Goal: Task Accomplishment & Management: Use online tool/utility

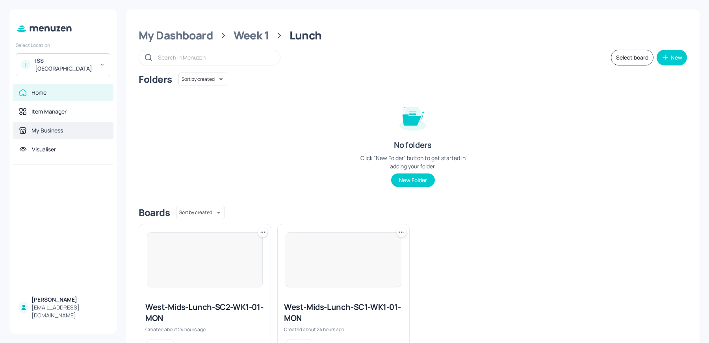
click at [49, 129] on div "My Business" at bounding box center [48, 130] width 32 height 8
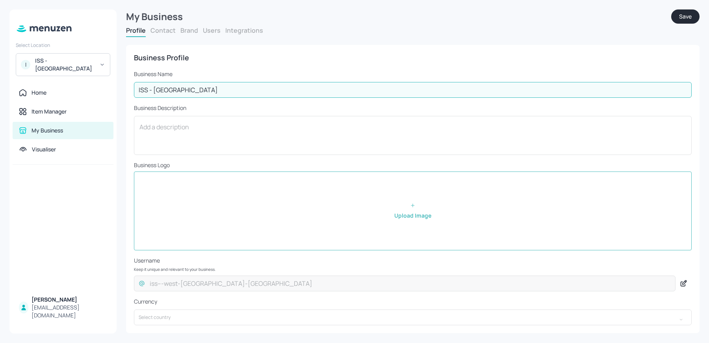
click at [196, 89] on input "ISS - [GEOGRAPHIC_DATA]" at bounding box center [413, 90] width 558 height 16
type input "[GEOGRAPHIC_DATA]"
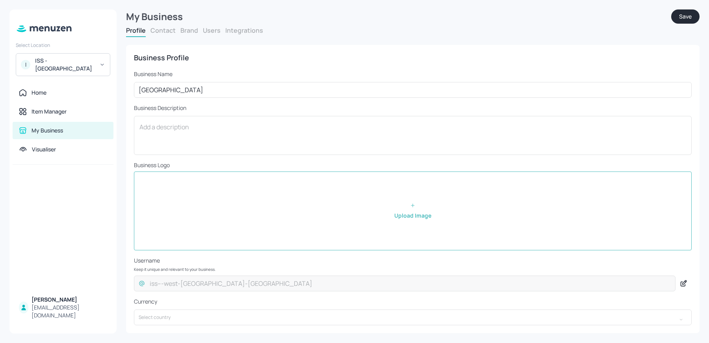
click at [678, 18] on button "Save" at bounding box center [685, 16] width 28 height 14
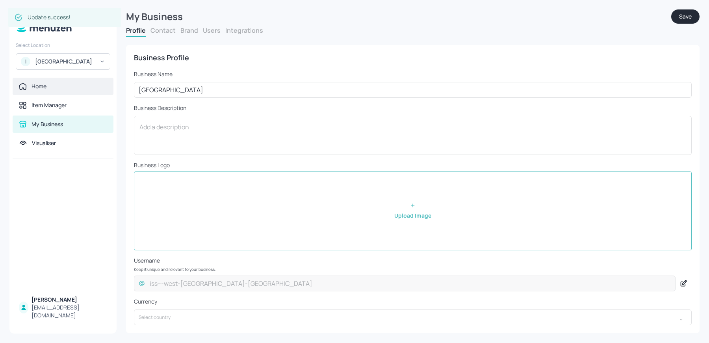
click at [60, 90] on div "Home" at bounding box center [63, 86] width 88 height 8
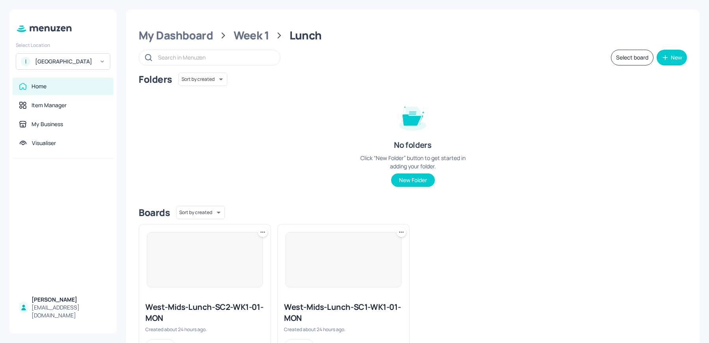
click at [309, 246] on div at bounding box center [343, 259] width 116 height 55
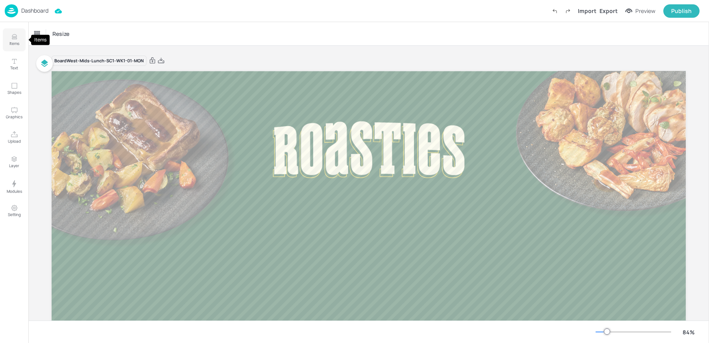
click at [19, 40] on button "Items" at bounding box center [14, 39] width 23 height 23
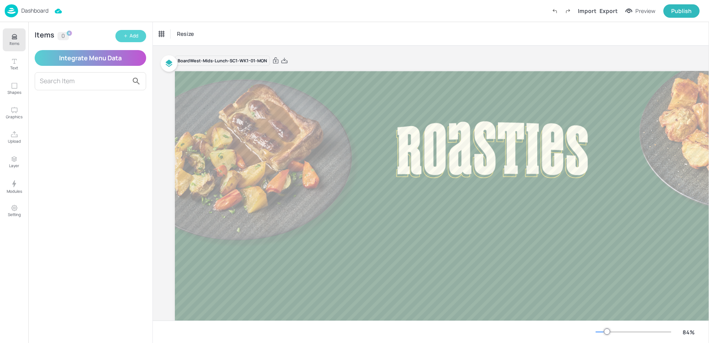
click at [123, 33] on button "Add" at bounding box center [130, 36] width 31 height 12
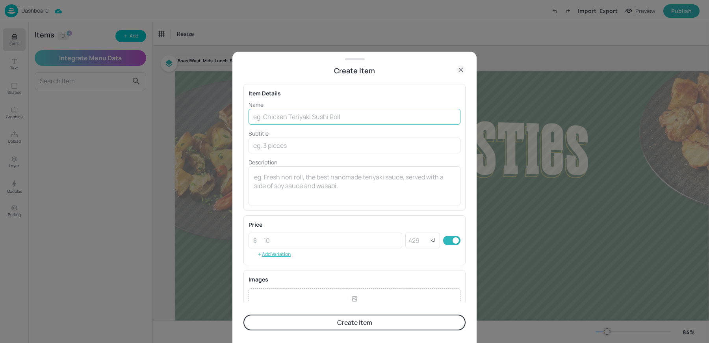
click at [287, 114] on input "text" at bounding box center [354, 117] width 212 height 16
paste input "Shepherd’s Pie with Roasted Root Vegetables & Mashed Potato"
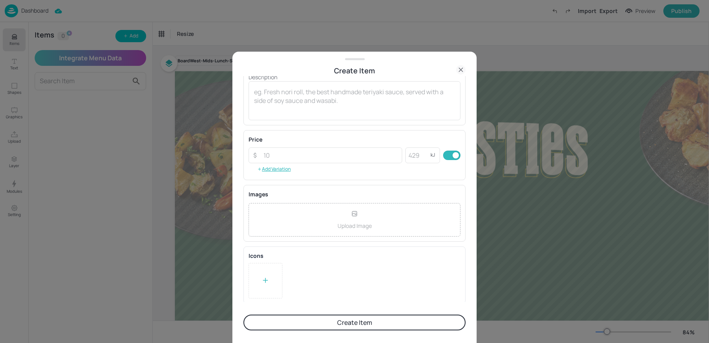
type input "Shepherd’s Pie with Roasted Root Vegetables & Mashed Potato"
click at [271, 285] on div at bounding box center [265, 280] width 34 height 35
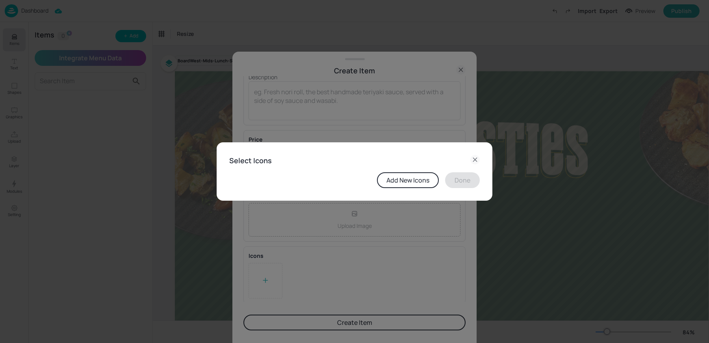
click at [398, 182] on button "Add New Icons" at bounding box center [408, 180] width 62 height 16
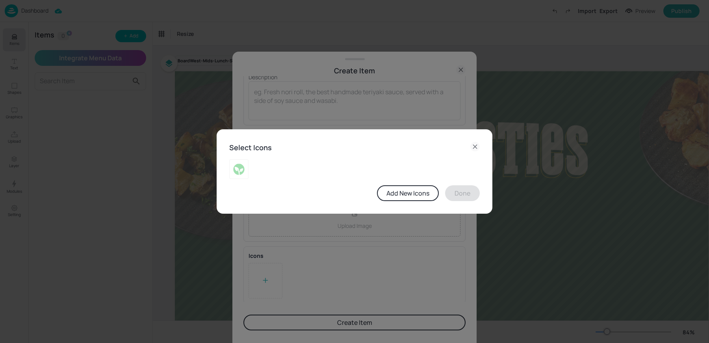
click at [408, 202] on div "Select Icons Add New Icons Done" at bounding box center [355, 171] width 276 height 85
click at [399, 195] on button "Add New Icons" at bounding box center [408, 193] width 62 height 16
click at [474, 147] on icon at bounding box center [475, 147] width 4 height 4
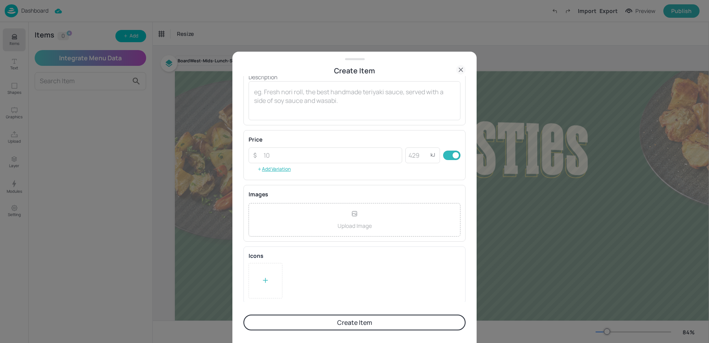
click at [260, 266] on div at bounding box center [265, 280] width 34 height 35
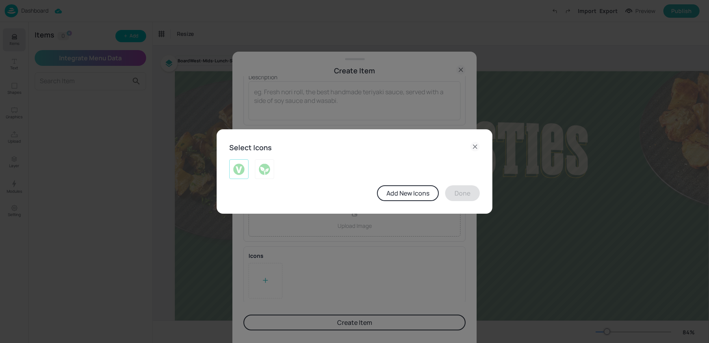
click at [239, 172] on img at bounding box center [239, 169] width 12 height 13
click at [262, 171] on img at bounding box center [264, 169] width 12 height 13
click at [461, 197] on button "Done" at bounding box center [462, 193] width 35 height 16
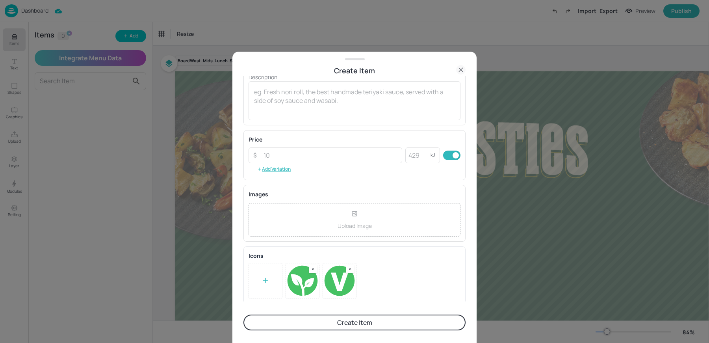
click at [328, 317] on button "Create Item" at bounding box center [354, 322] width 222 height 16
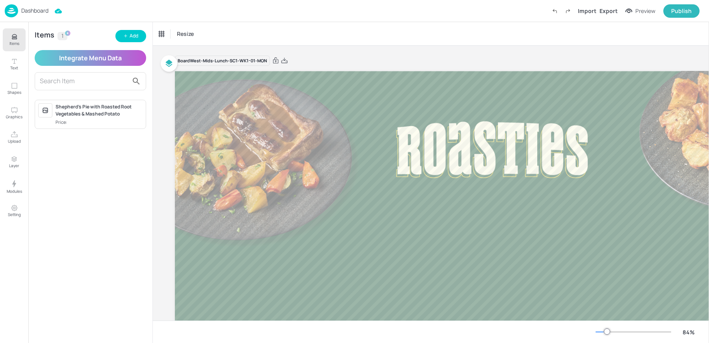
click at [115, 122] on span "Price:" at bounding box center [99, 122] width 87 height 7
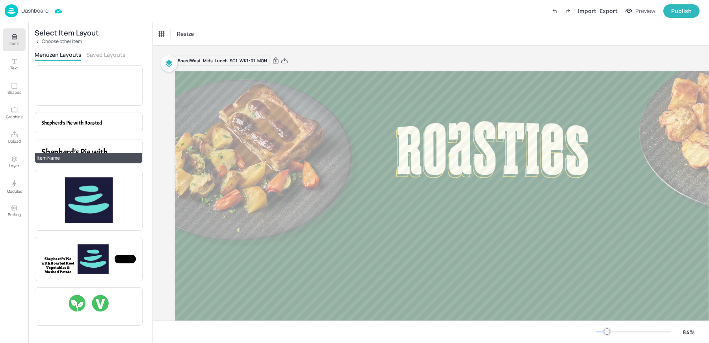
click at [68, 146] on span "Shepherd’s Pie with Roasted Root Vegetables & Mashed Potato" at bounding box center [87, 163] width 92 height 35
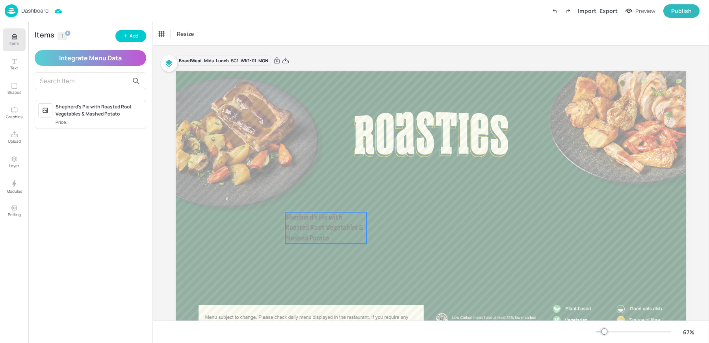
click at [303, 230] on span "Shepherd’s Pie with Roasted Root Vegetables & Mashed Potato" at bounding box center [324, 227] width 78 height 30
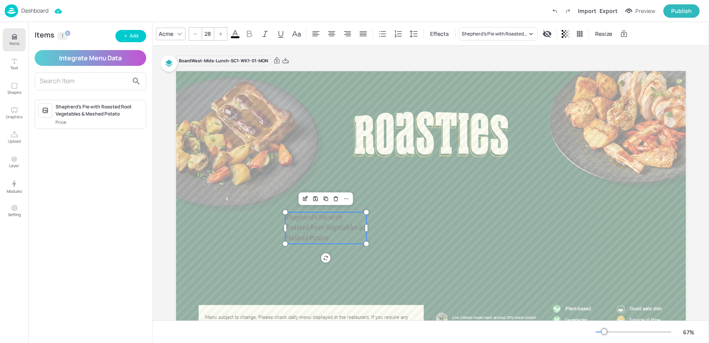
click at [165, 36] on div "Acme" at bounding box center [166, 33] width 18 height 11
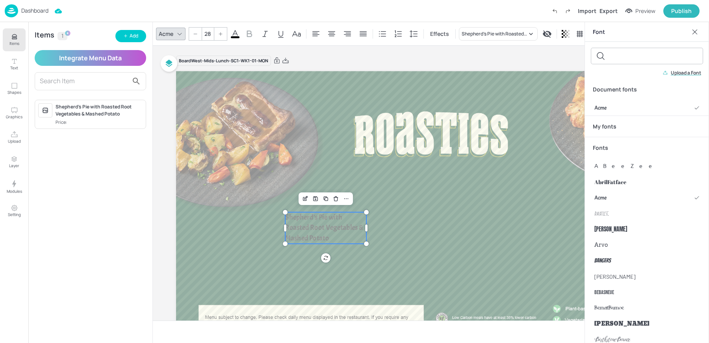
click at [685, 73] on p "Upload a Font" at bounding box center [686, 73] width 30 height 6
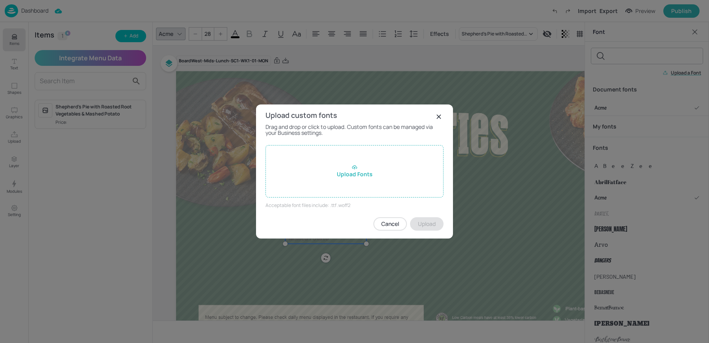
click at [413, 173] on div "Upload Fonts" at bounding box center [354, 171] width 178 height 52
click at [0, 0] on input "Upload Fonts" at bounding box center [0, 0] width 0 height 0
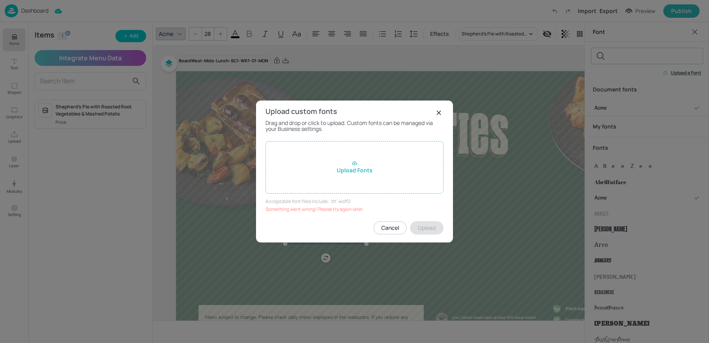
click at [440, 116] on rect at bounding box center [438, 112] width 9 height 9
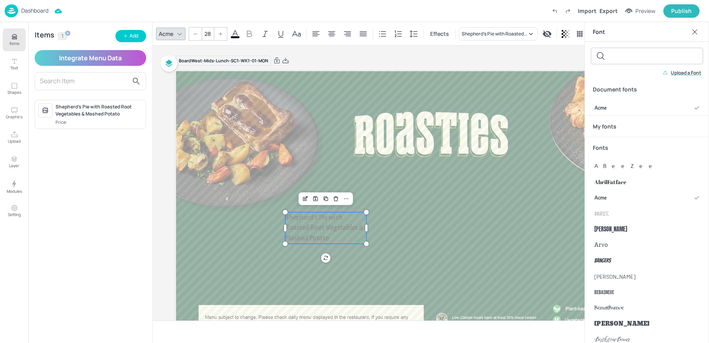
click at [15, 11] on img at bounding box center [11, 10] width 13 height 13
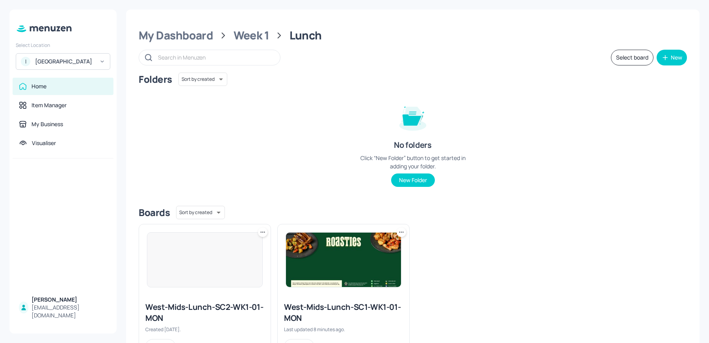
click at [290, 268] on img at bounding box center [343, 259] width 115 height 54
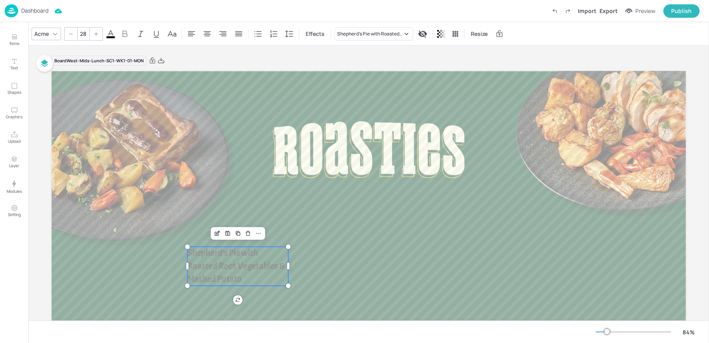
click at [237, 265] on span "Shepherd’s Pie with Roasted Root Vegetables & Mashed Potato" at bounding box center [236, 266] width 98 height 38
click at [287, 267] on div at bounding box center [288, 265] width 2 height 7
drag, startPoint x: 287, startPoint y: 264, endPoint x: 547, endPoint y: 261, distance: 259.9
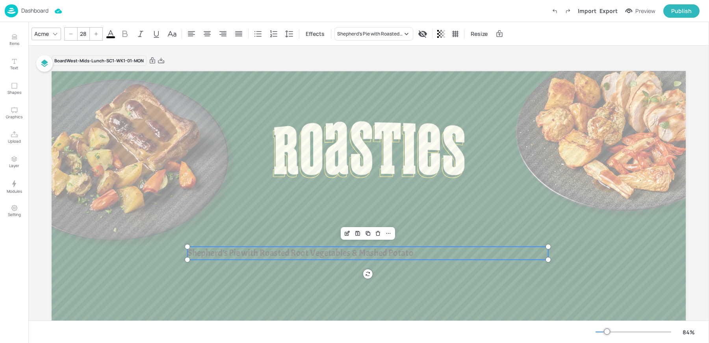
click at [80, 34] on input "28" at bounding box center [83, 34] width 11 height 13
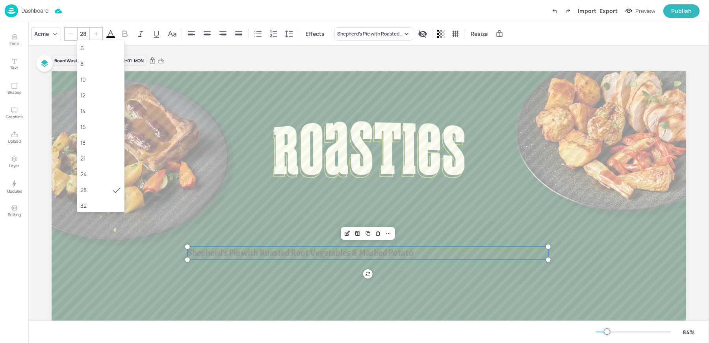
click at [80, 34] on input "28" at bounding box center [83, 34] width 11 height 13
type input "36"
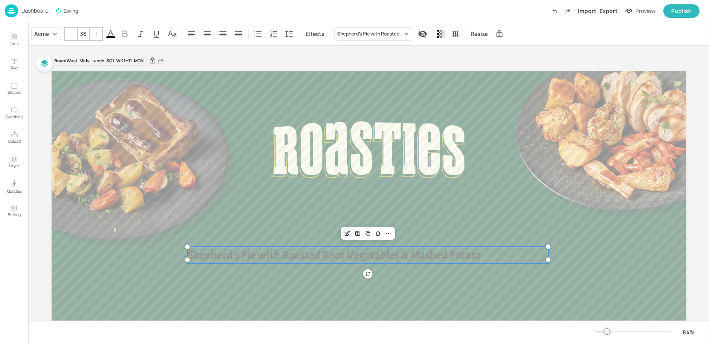
click at [347, 232] on icon "Edit Item" at bounding box center [347, 233] width 7 height 6
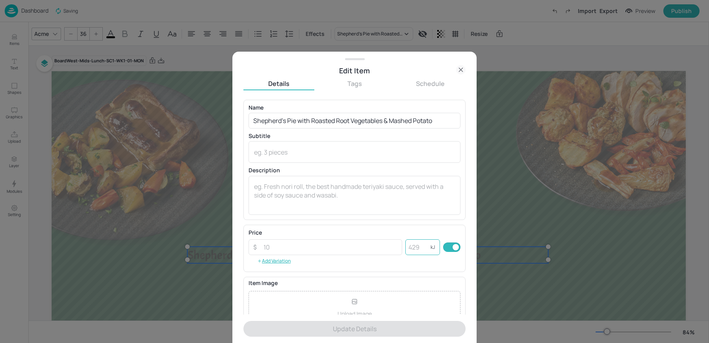
click at [410, 246] on input "number" at bounding box center [417, 247] width 25 height 16
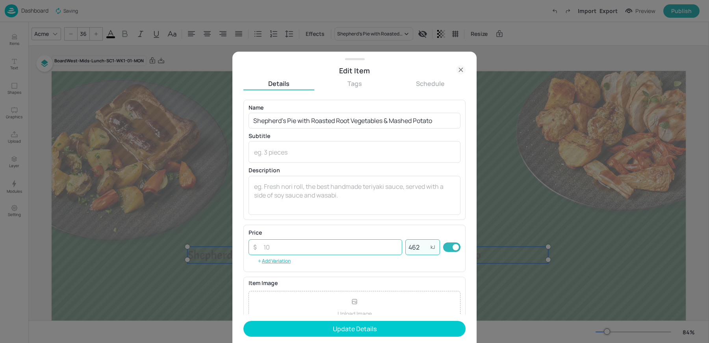
type input "462"
click at [335, 250] on input "number" at bounding box center [330, 247] width 143 height 16
type input "4.7"
click at [243, 321] on button "Update Details" at bounding box center [354, 329] width 222 height 16
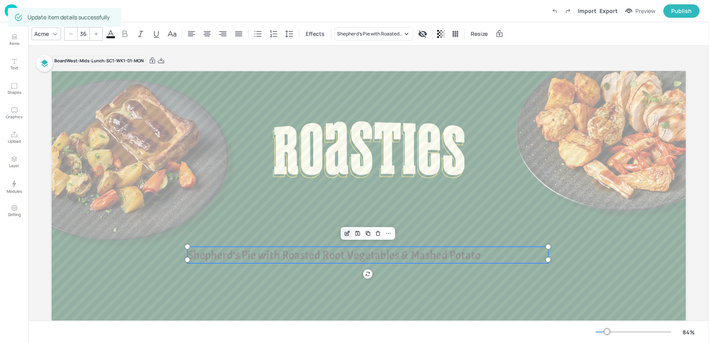
click at [345, 233] on icon "Edit Item" at bounding box center [347, 234] width 4 height 4
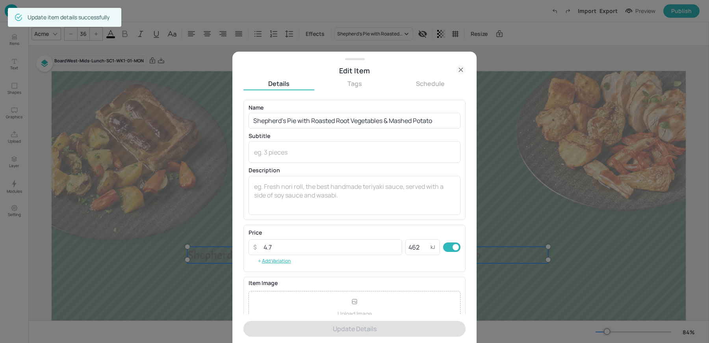
scroll to position [76, 0]
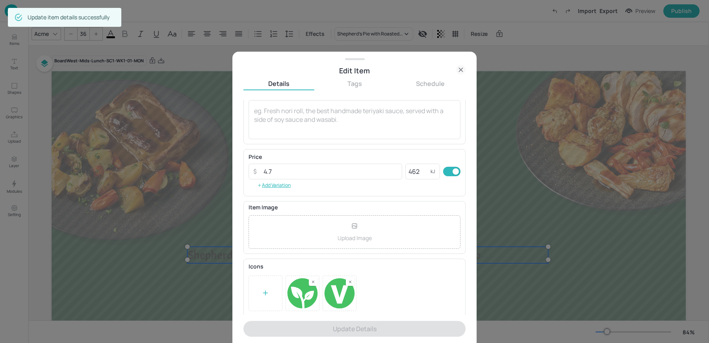
click at [463, 71] on icon at bounding box center [460, 69] width 9 height 9
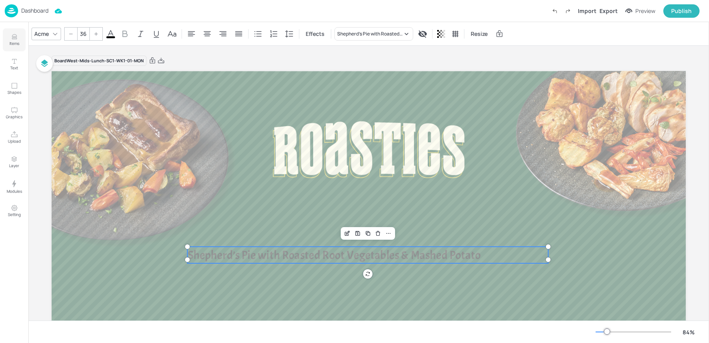
click at [17, 42] on p "Items" at bounding box center [14, 44] width 10 height 6
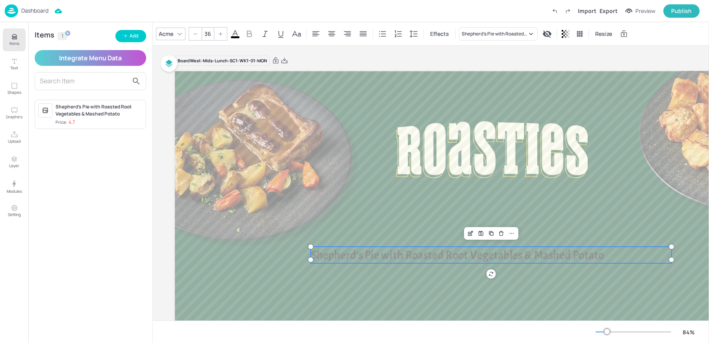
click at [80, 119] on span "Price: 4.7" at bounding box center [99, 122] width 87 height 7
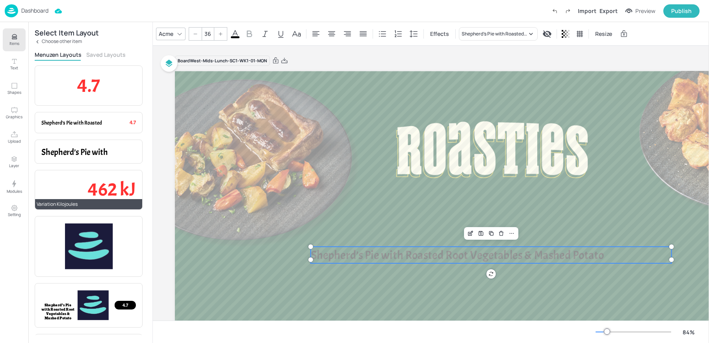
click at [91, 183] on span "462 kJ" at bounding box center [112, 189] width 48 height 24
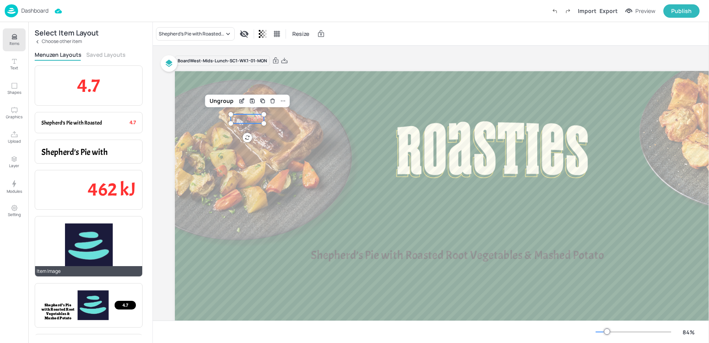
scroll to position [35, 0]
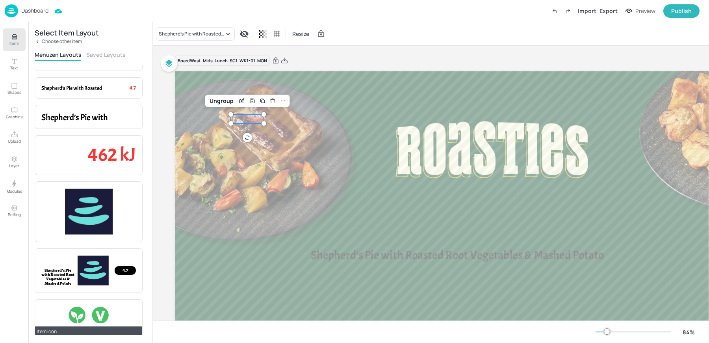
click at [83, 308] on div at bounding box center [77, 315] width 18 height 18
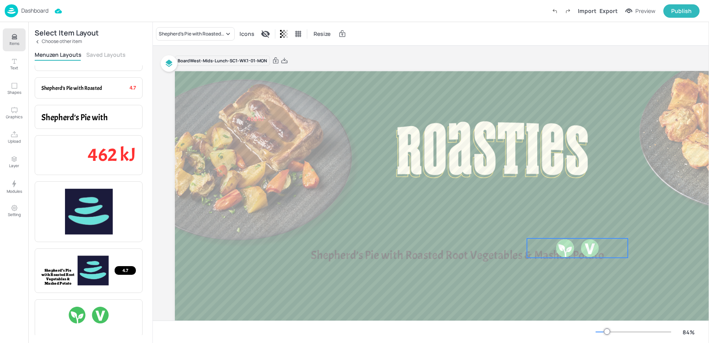
drag, startPoint x: 231, startPoint y: 82, endPoint x: 668, endPoint y: 243, distance: 465.8
click at [628, 243] on div at bounding box center [577, 247] width 101 height 19
drag, startPoint x: 248, startPoint y: 117, endPoint x: 368, endPoint y: 279, distance: 201.8
click at [368, 279] on span "462 kJ" at bounding box center [375, 281] width 17 height 8
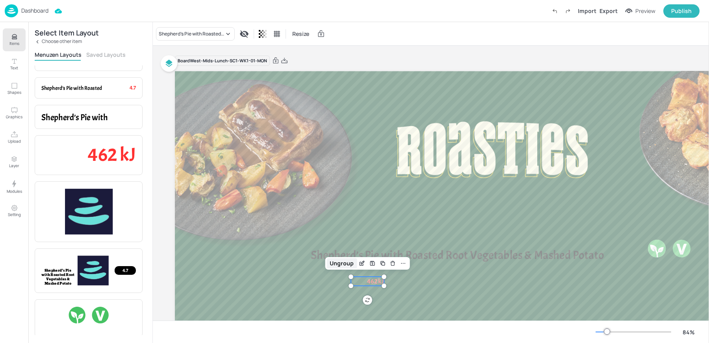
click at [339, 258] on div "Ungroup" at bounding box center [341, 263] width 30 height 10
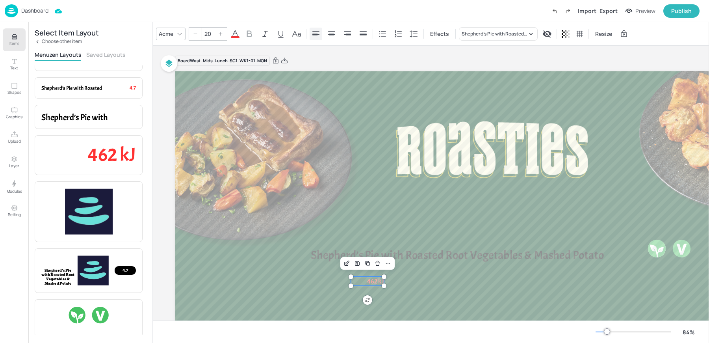
click at [311, 34] on icon at bounding box center [315, 33] width 9 height 9
click at [209, 35] on input "20" at bounding box center [207, 34] width 11 height 13
click at [211, 33] on input "20" at bounding box center [207, 34] width 11 height 13
click at [211, 33] on input "2" at bounding box center [207, 34] width 11 height 13
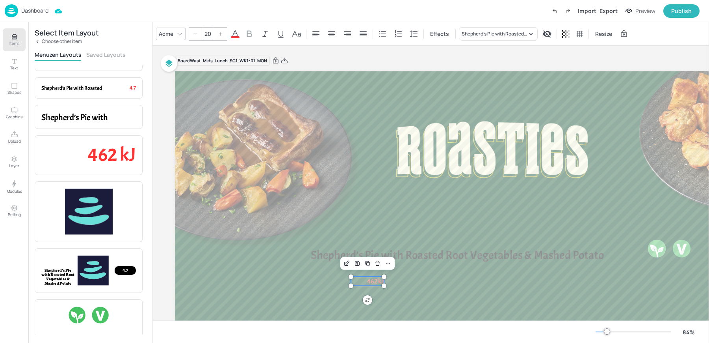
click at [240, 32] on div "Acme 20 Effects Shepherd’s Pie with Roasted Root Vegetables & Mashed Potato Res…" at bounding box center [396, 33] width 481 height 13
click at [235, 32] on icon at bounding box center [234, 33] width 9 height 9
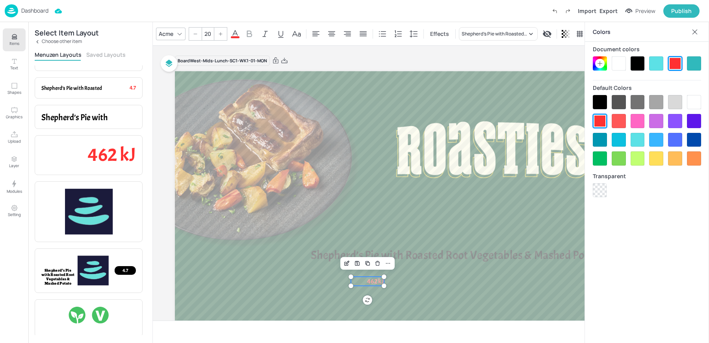
click at [602, 99] on div at bounding box center [600, 102] width 14 height 14
click at [315, 32] on icon at bounding box center [315, 33] width 7 height 5
click at [317, 33] on icon at bounding box center [315, 33] width 7 height 5
click at [369, 278] on span "462 kJ" at bounding box center [375, 281] width 17 height 8
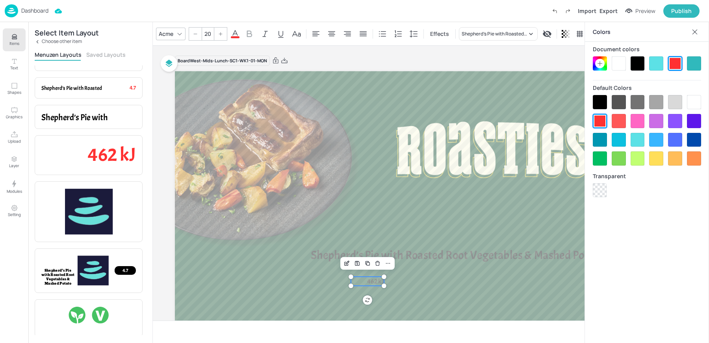
click at [369, 278] on span "462 kJ" at bounding box center [375, 281] width 17 height 8
click at [371, 282] on span "462 kJ" at bounding box center [375, 281] width 17 height 8
click at [326, 32] on div at bounding box center [331, 34] width 13 height 13
click at [313, 33] on icon at bounding box center [315, 33] width 7 height 5
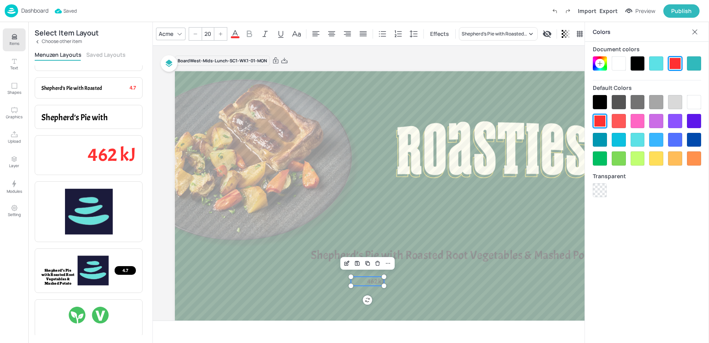
click at [694, 35] on icon at bounding box center [695, 32] width 8 height 8
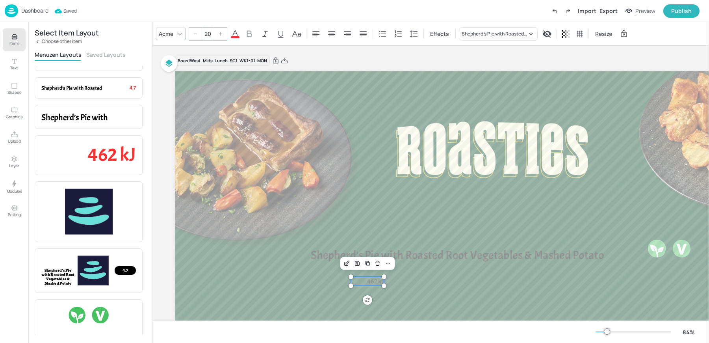
click at [369, 281] on span "462 kJ" at bounding box center [375, 281] width 17 height 8
drag, startPoint x: 385, startPoint y: 282, endPoint x: 470, endPoint y: 282, distance: 85.1
click at [390, 282] on div at bounding box center [387, 280] width 6 height 9
click at [319, 32] on icon at bounding box center [315, 33] width 9 height 9
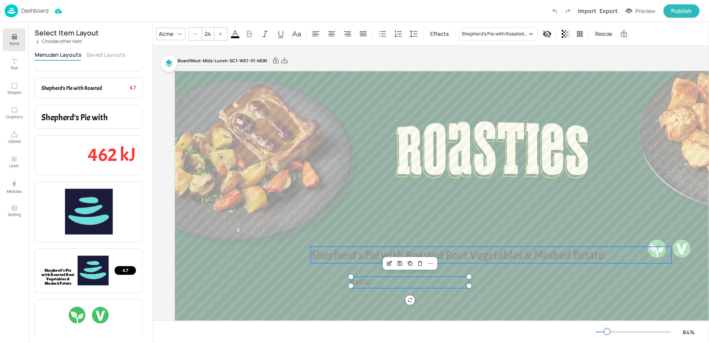
type input "36"
click at [495, 256] on span "Shepherd’s Pie with Roasted Root Vegetables & Mashed Potato" at bounding box center [457, 254] width 293 height 15
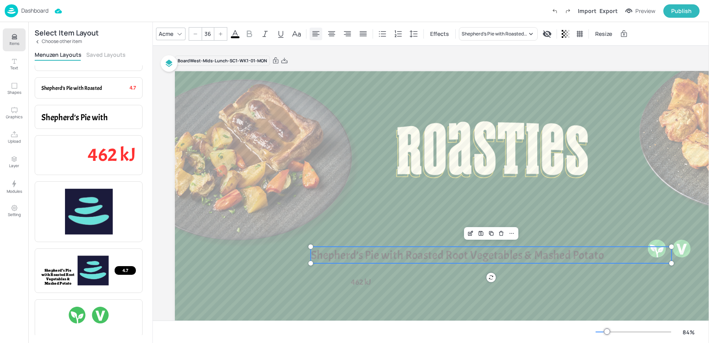
click at [313, 33] on icon at bounding box center [315, 33] width 9 height 9
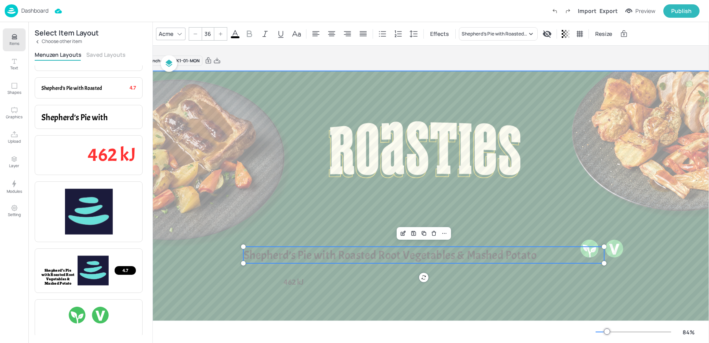
scroll to position [0, 95]
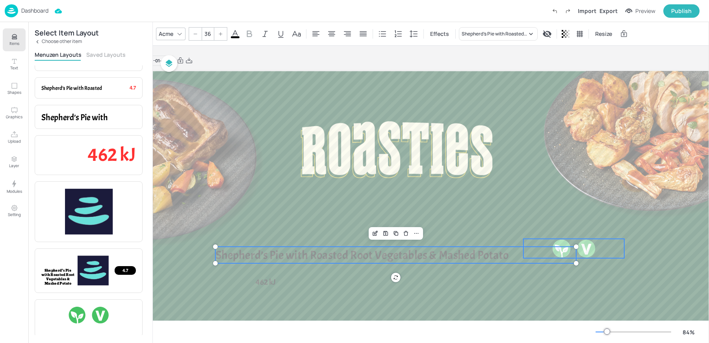
click at [602, 250] on div at bounding box center [573, 248] width 101 height 19
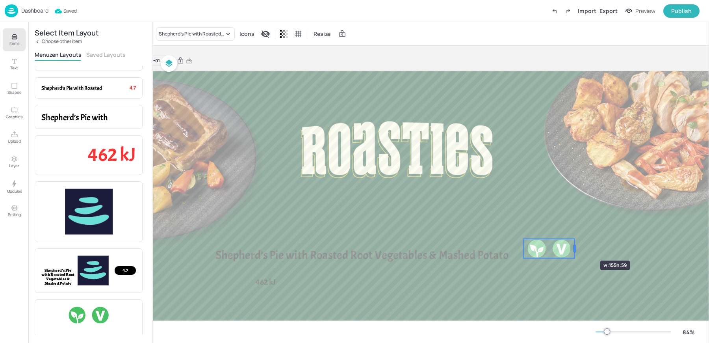
drag, startPoint x: 626, startPoint y: 248, endPoint x: 576, endPoint y: 246, distance: 49.6
click at [576, 246] on div at bounding box center [574, 248] width 6 height 19
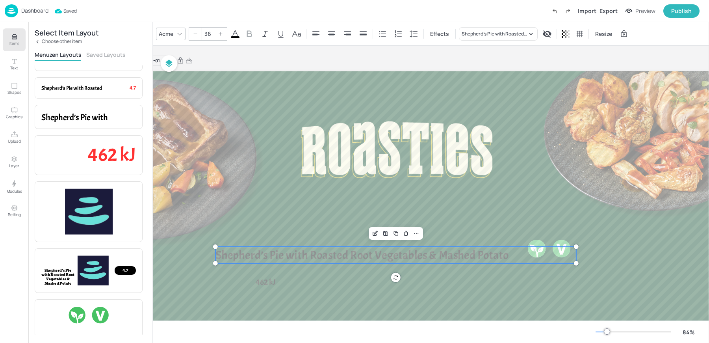
click at [575, 262] on div "Shepherd’s Pie with Roasted Root Vegetables & Mashed Potato 462 kJ" at bounding box center [397, 249] width 634 height 357
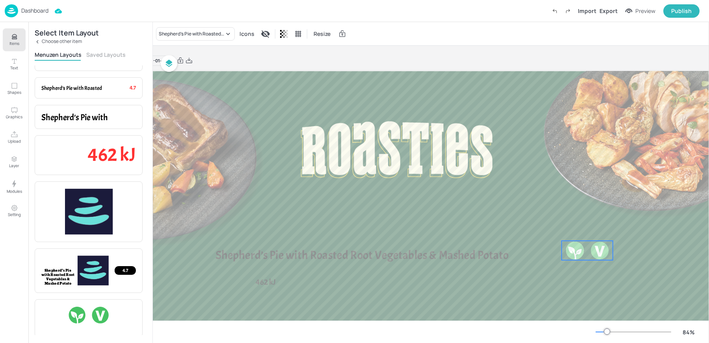
drag, startPoint x: 558, startPoint y: 243, endPoint x: 596, endPoint y: 245, distance: 38.3
click at [596, 245] on div at bounding box center [599, 250] width 19 height 19
drag, startPoint x: 613, startPoint y: 260, endPoint x: 597, endPoint y: 252, distance: 18.1
click at [597, 252] on div at bounding box center [596, 254] width 6 height 6
drag, startPoint x: 574, startPoint y: 246, endPoint x: 573, endPoint y: 252, distance: 6.3
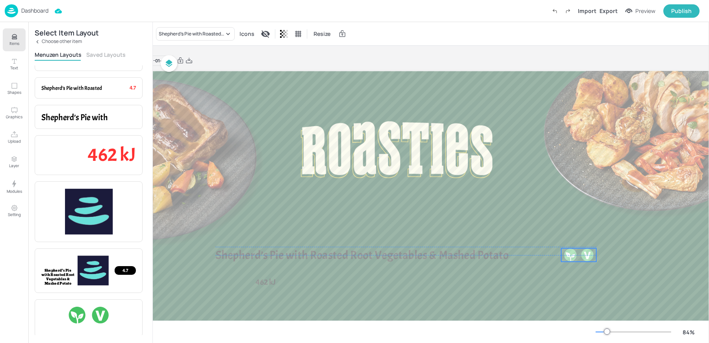
click at [573, 252] on div at bounding box center [569, 254] width 13 height 13
drag, startPoint x: 591, startPoint y: 252, endPoint x: 605, endPoint y: 251, distance: 13.8
click at [605, 251] on div at bounding box center [600, 254] width 13 height 13
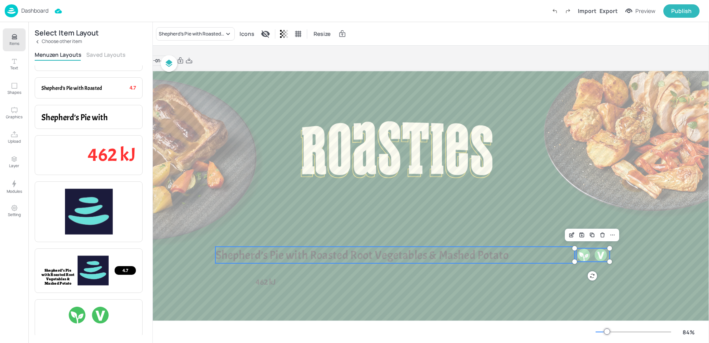
click at [529, 254] on p "Shepherd’s Pie with Roasted Root Vegetables & Mashed Potato" at bounding box center [395, 254] width 361 height 17
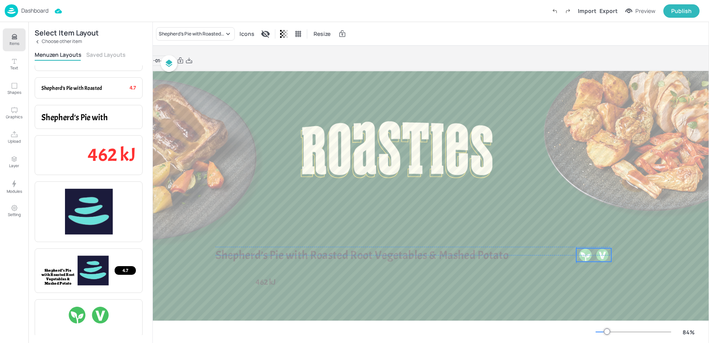
click at [586, 252] on div at bounding box center [584, 254] width 13 height 13
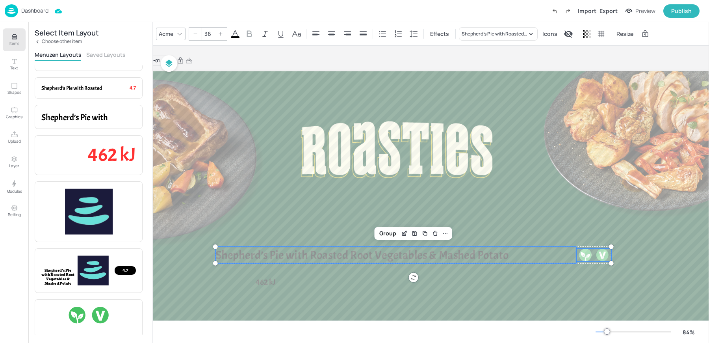
click at [533, 250] on p "Shepherd’s Pie with Roasted Root Vegetables & Mashed Potato" at bounding box center [395, 254] width 361 height 17
click at [385, 230] on div "Group" at bounding box center [387, 233] width 23 height 10
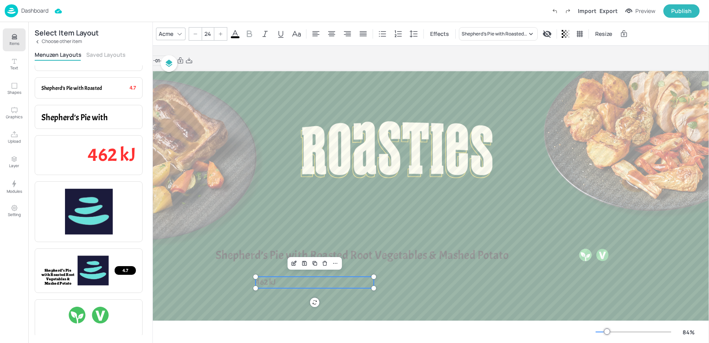
click at [259, 281] on span "462 kJ" at bounding box center [266, 282] width 20 height 10
click at [270, 285] on span "462 kJ" at bounding box center [266, 282] width 20 height 10
click at [375, 285] on div at bounding box center [374, 287] width 6 height 6
drag, startPoint x: 374, startPoint y: 282, endPoint x: 301, endPoint y: 281, distance: 73.3
click at [301, 281] on div at bounding box center [300, 281] width 6 height 11
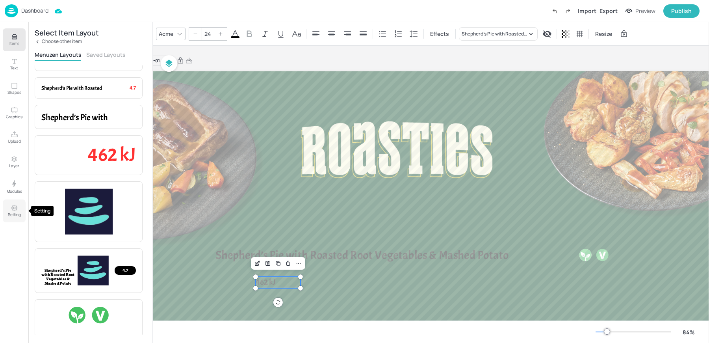
click at [10, 204] on button "Setting" at bounding box center [14, 210] width 23 height 23
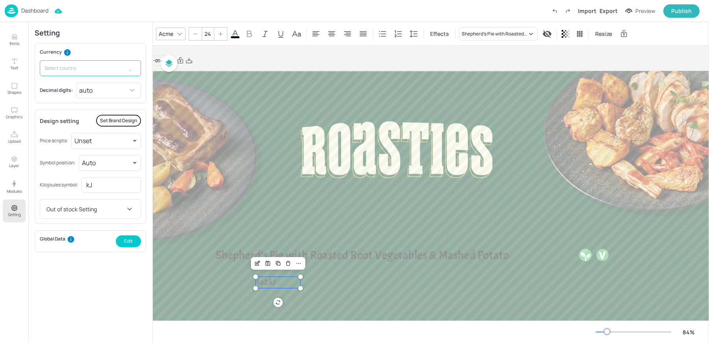
click at [105, 71] on input "text" at bounding box center [83, 68] width 86 height 16
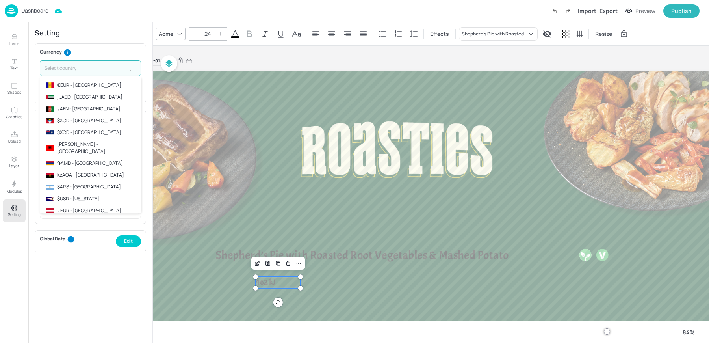
type input "d"
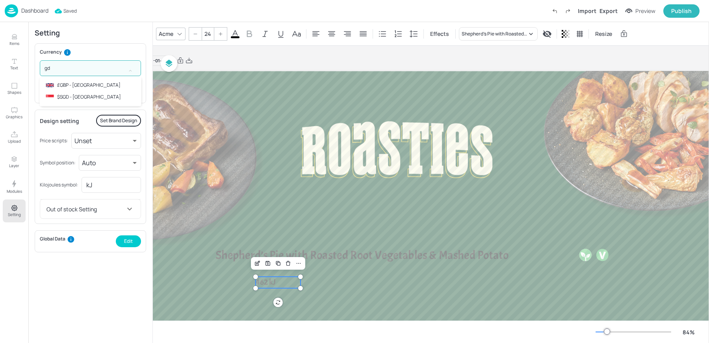
click at [88, 87] on p "£GBP - United Kingdom" at bounding box center [88, 85] width 63 height 7
type input "£GBP - United Kingdom"
click at [106, 187] on input "kJ" at bounding box center [111, 185] width 59 height 16
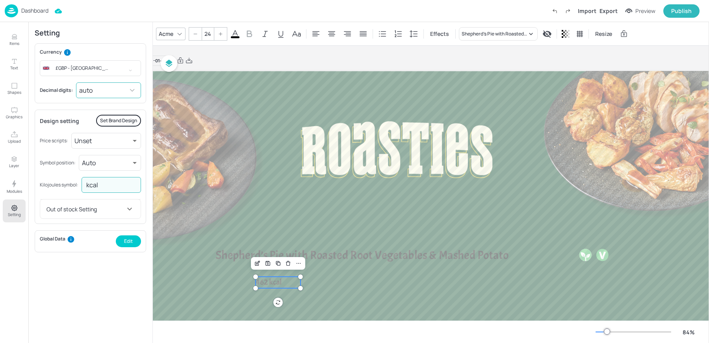
type input "kcal"
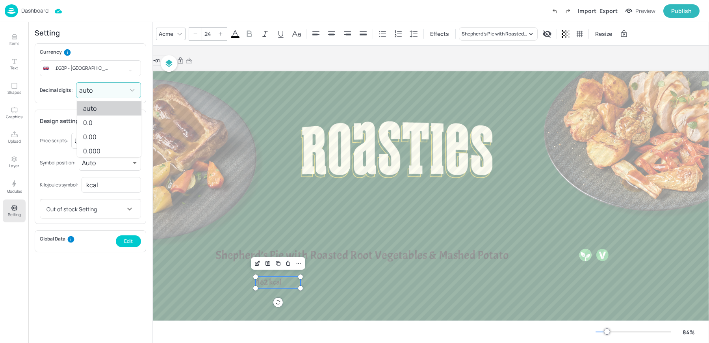
click at [105, 90] on body "Dashboard Import Export Preview Publish Items Text Shapes Graphics Upload Layer…" at bounding box center [354, 171] width 709 height 343
click at [106, 139] on li "0.00" at bounding box center [109, 137] width 65 height 14
type input "2"
click at [278, 284] on span "462 kcal" at bounding box center [269, 282] width 26 height 10
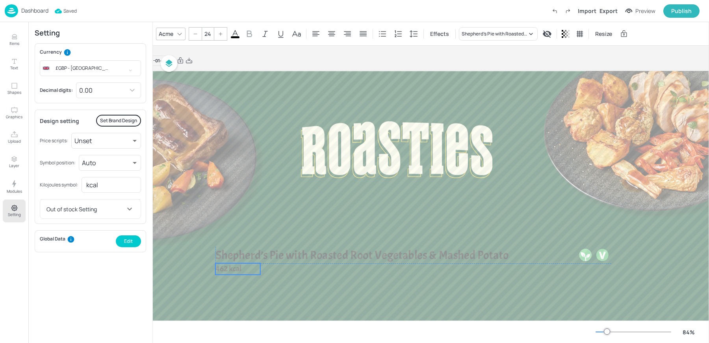
drag, startPoint x: 271, startPoint y: 284, endPoint x: 231, endPoint y: 271, distance: 41.8
click at [231, 271] on span "462 kcal" at bounding box center [228, 268] width 26 height 10
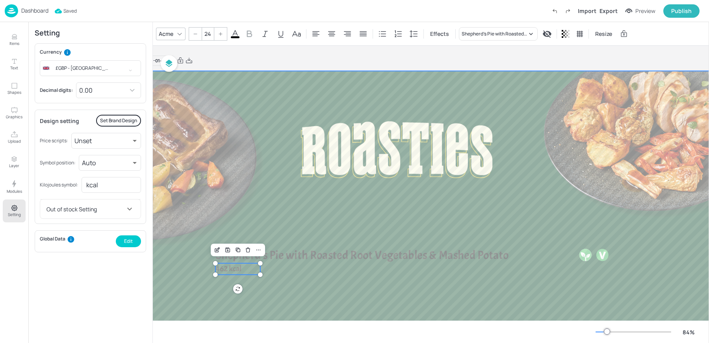
click at [281, 272] on div at bounding box center [397, 249] width 634 height 357
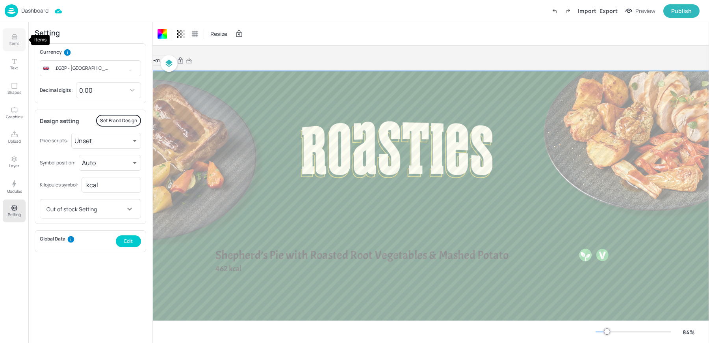
click at [10, 37] on button "Items" at bounding box center [14, 39] width 23 height 23
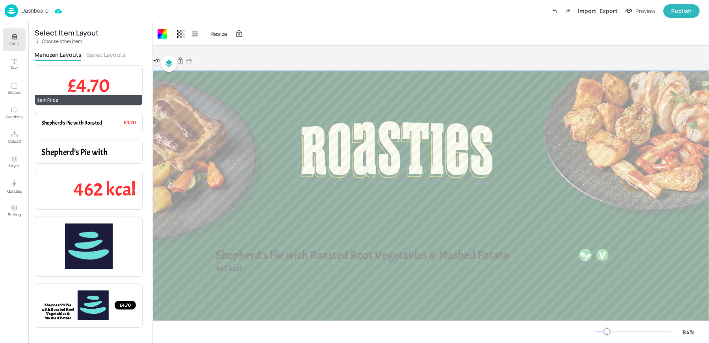
click at [88, 95] on div "Item Price" at bounding box center [88, 100] width 107 height 10
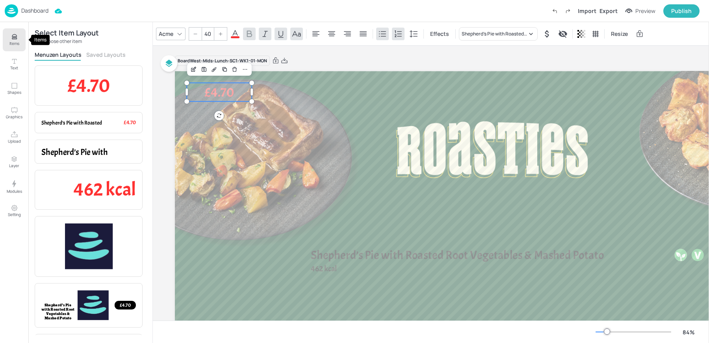
click at [16, 44] on p "Items" at bounding box center [14, 44] width 10 height 6
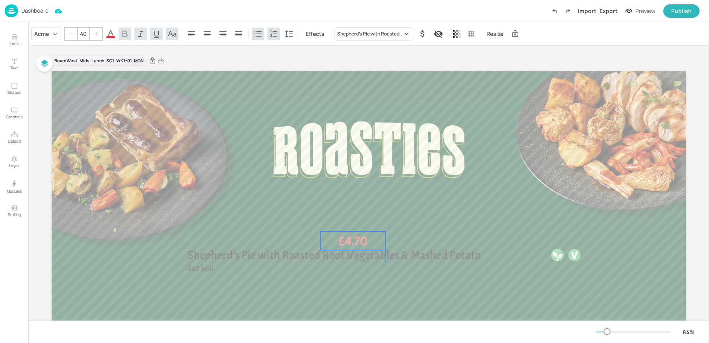
drag, startPoint x: 93, startPoint y: 87, endPoint x: 376, endPoint y: 249, distance: 326.2
click at [368, 249] on span "£4.70" at bounding box center [353, 240] width 30 height 17
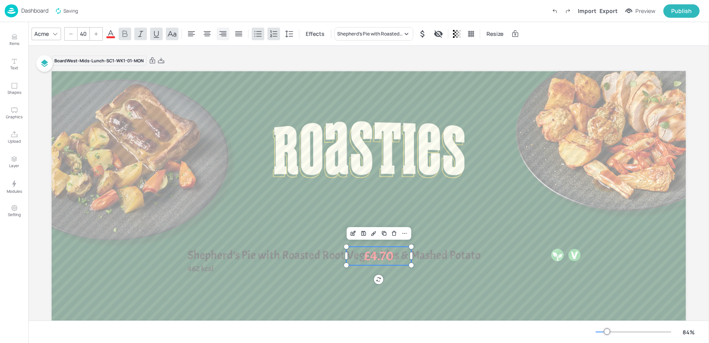
click at [224, 30] on icon at bounding box center [222, 33] width 9 height 9
click at [107, 32] on icon at bounding box center [110, 33] width 9 height 9
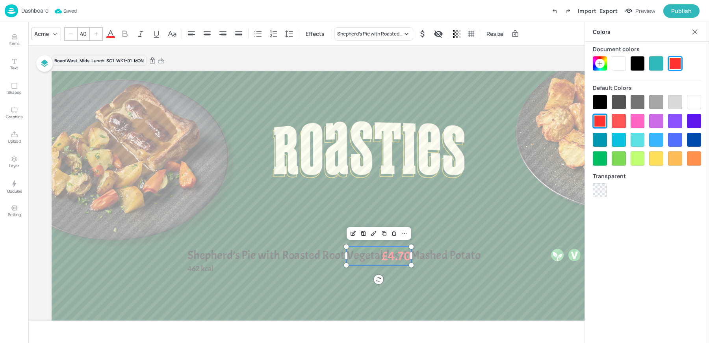
click at [600, 106] on div at bounding box center [600, 102] width 14 height 14
click at [83, 34] on input "40" at bounding box center [83, 34] width 11 height 13
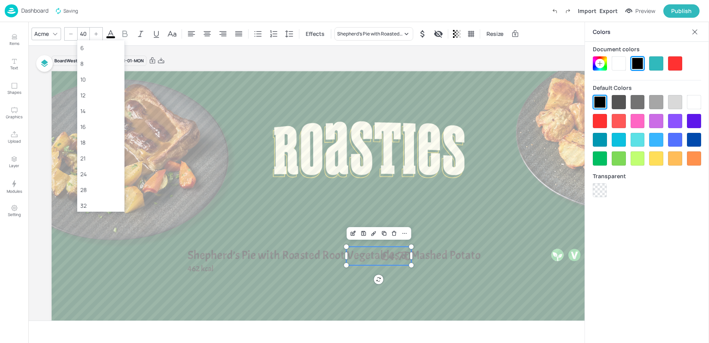
click at [83, 34] on input "40" at bounding box center [83, 34] width 11 height 13
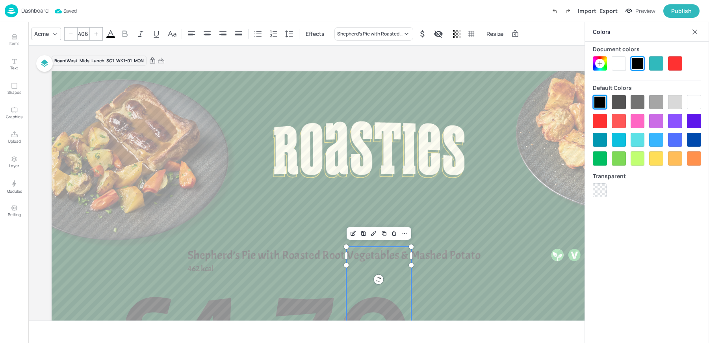
click at [80, 34] on input "406" at bounding box center [83, 34] width 11 height 13
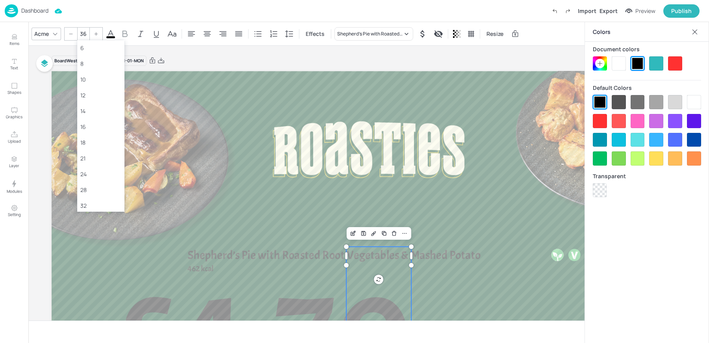
type input "36"
